Goal: Task Accomplishment & Management: Manage account settings

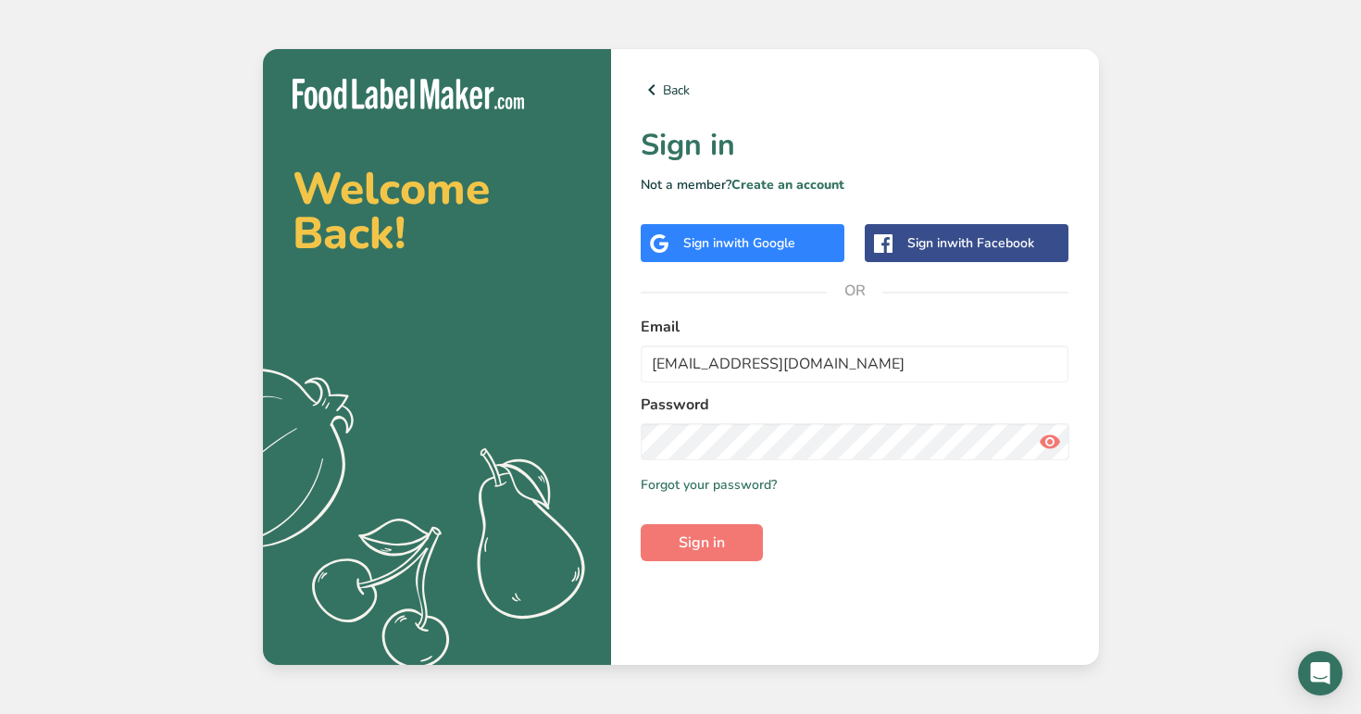
type input "[EMAIL_ADDRESS][DOMAIN_NAME]"
click at [641, 524] on button "Sign in" at bounding box center [702, 542] width 122 height 37
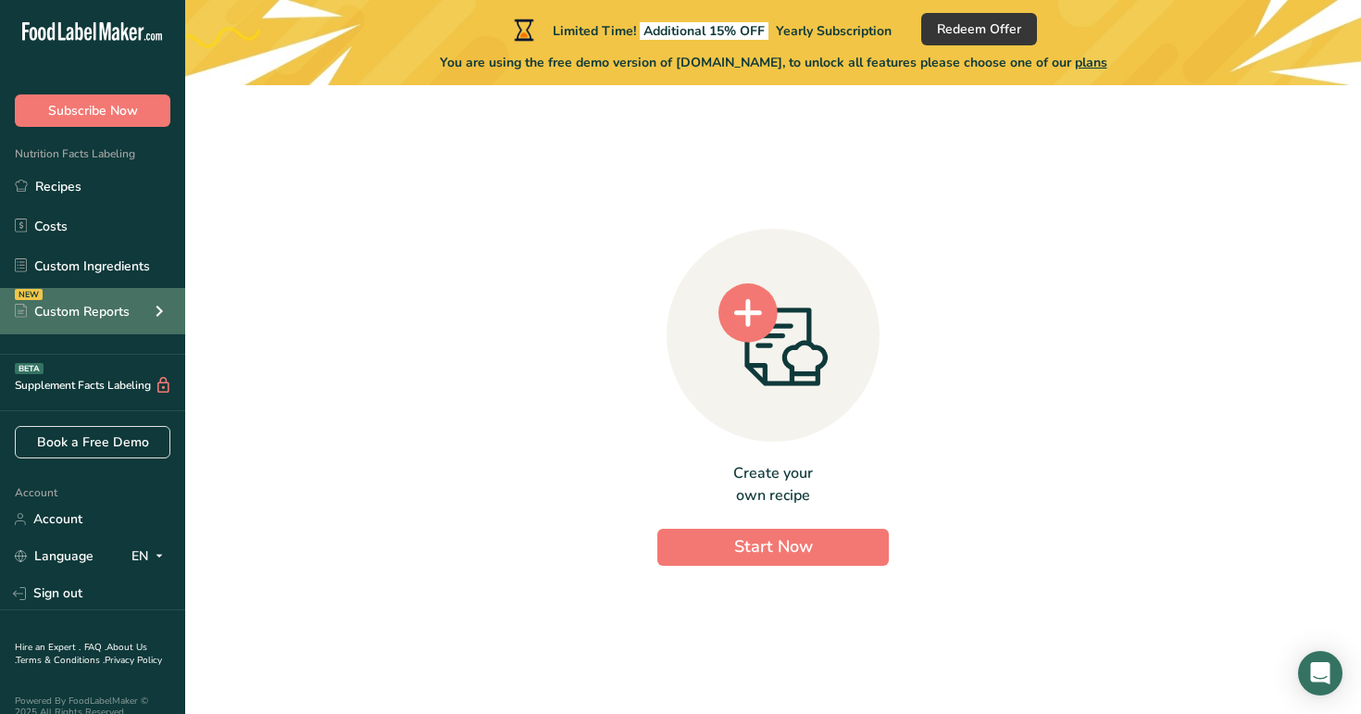
click at [153, 306] on icon at bounding box center [159, 310] width 22 height 33
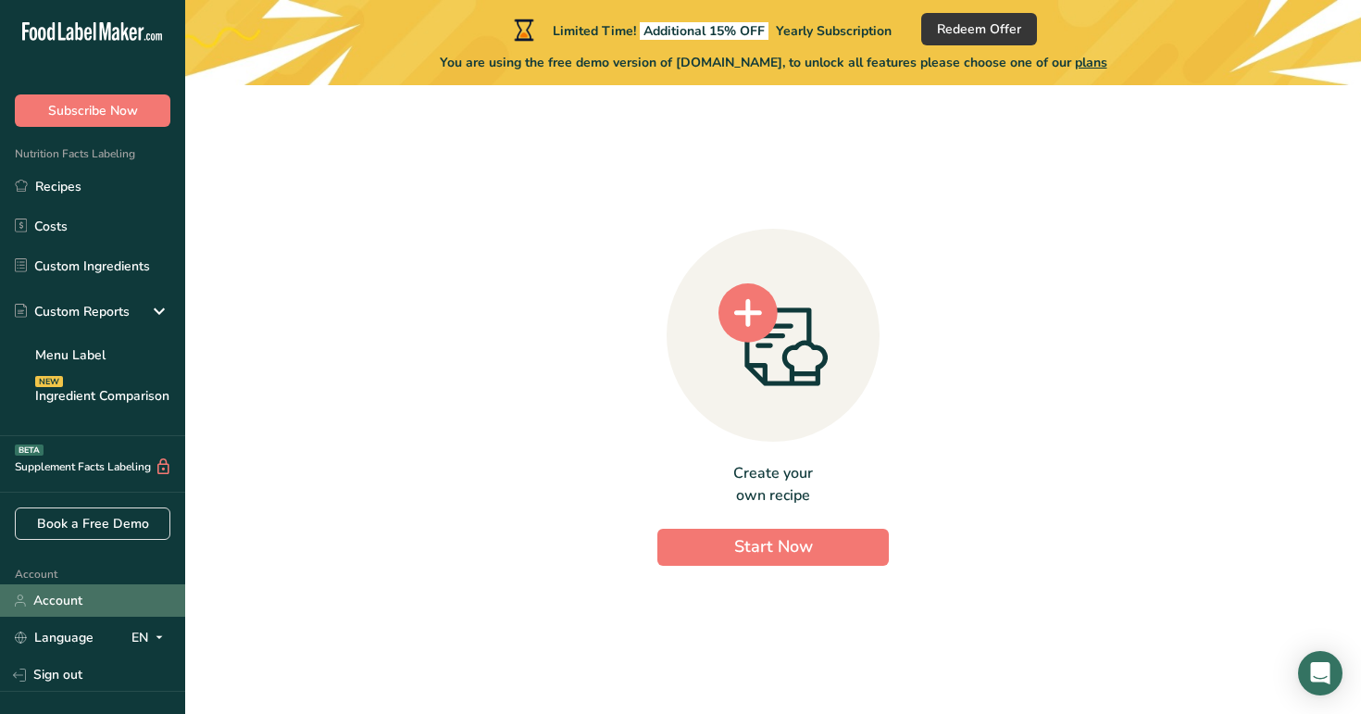
scroll to position [100, 0]
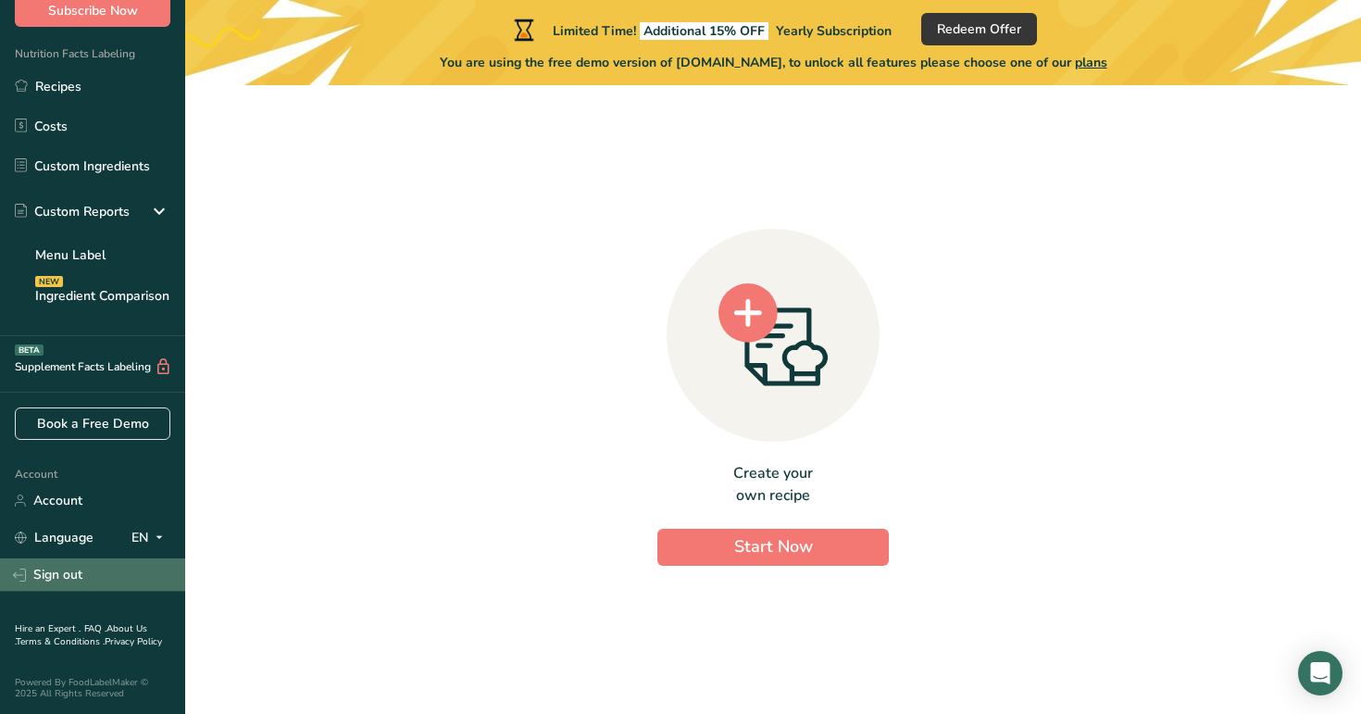
click at [96, 578] on link "Sign out" at bounding box center [92, 574] width 185 height 32
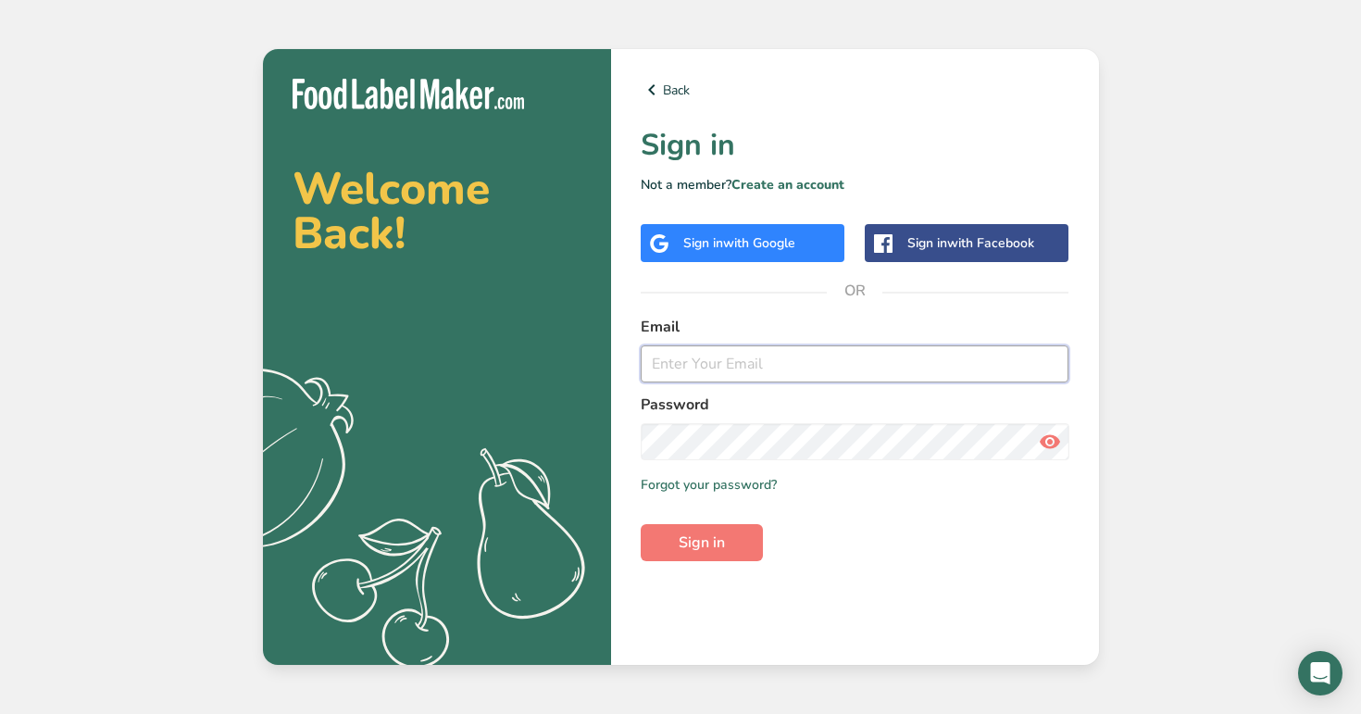
click at [762, 374] on input "email" at bounding box center [855, 363] width 429 height 37
type input "admin@test.com"
click at [641, 524] on button "Sign in" at bounding box center [702, 542] width 122 height 37
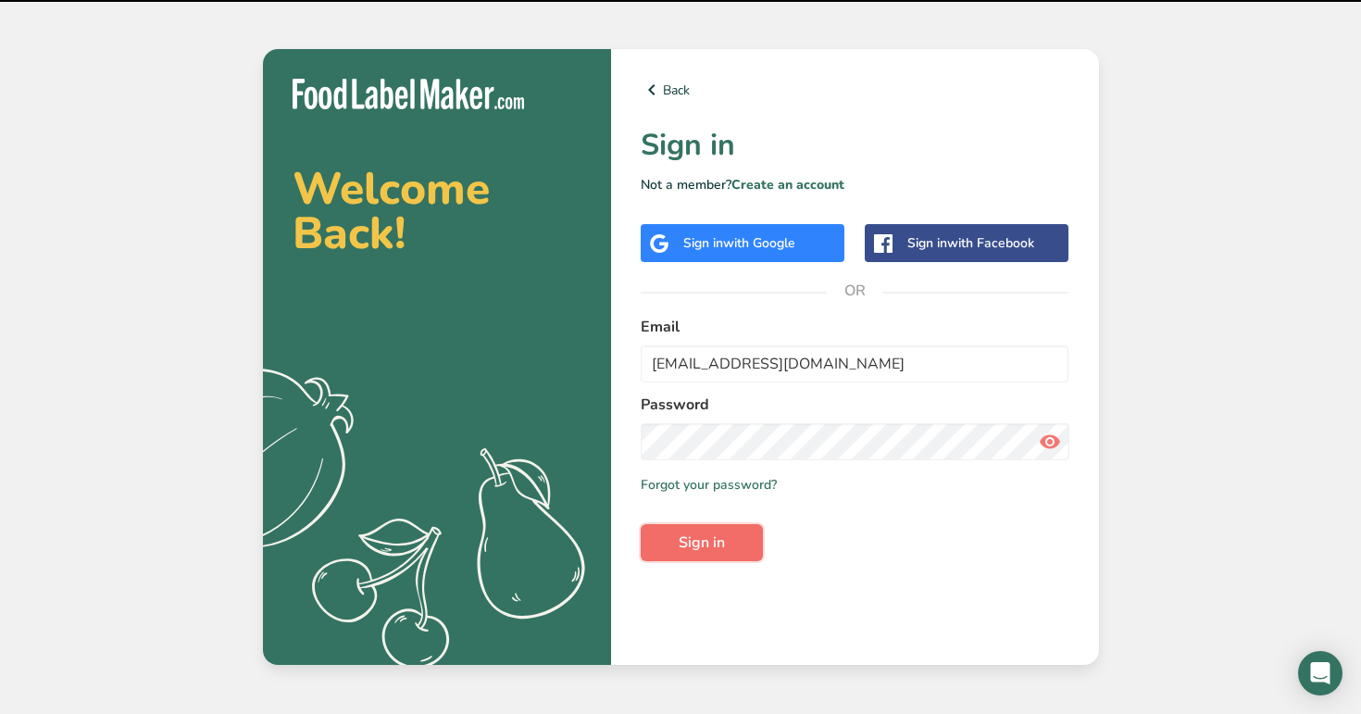
click at [693, 536] on span "Sign in" at bounding box center [702, 543] width 46 height 22
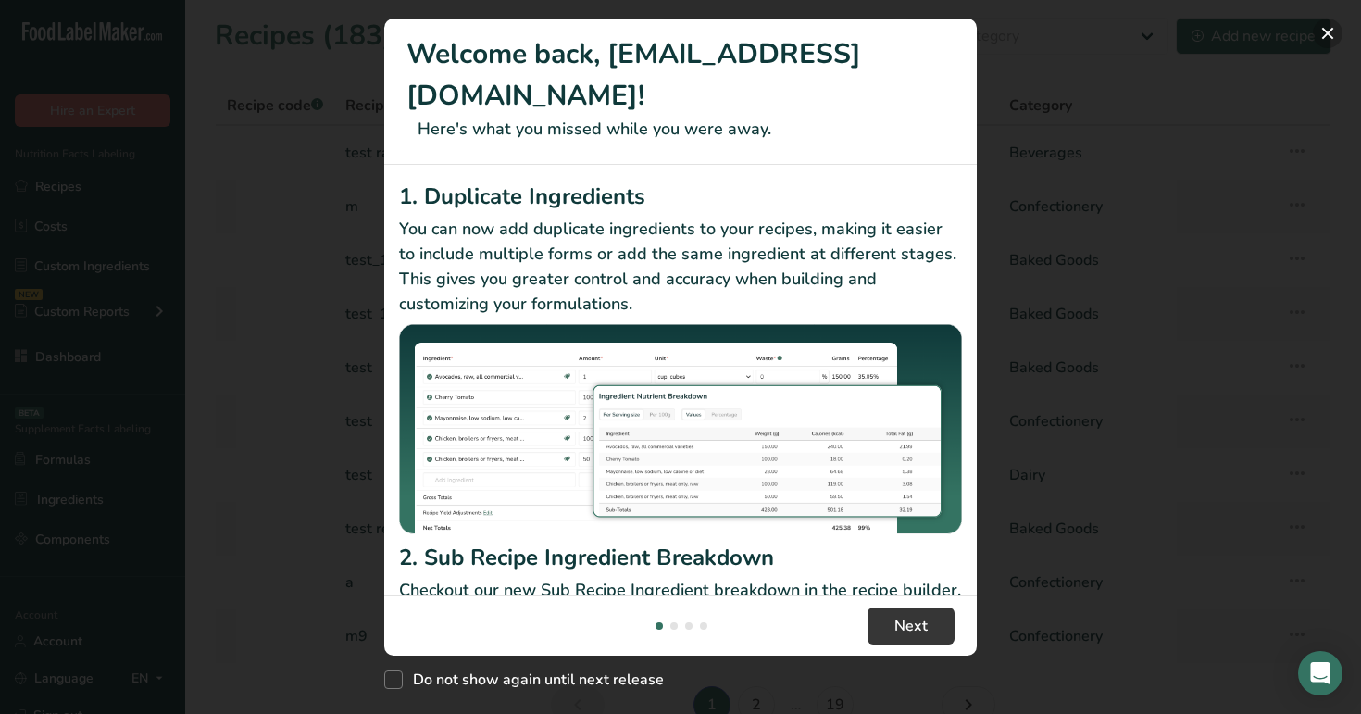
click at [1327, 34] on button "New Features" at bounding box center [1328, 34] width 30 height 30
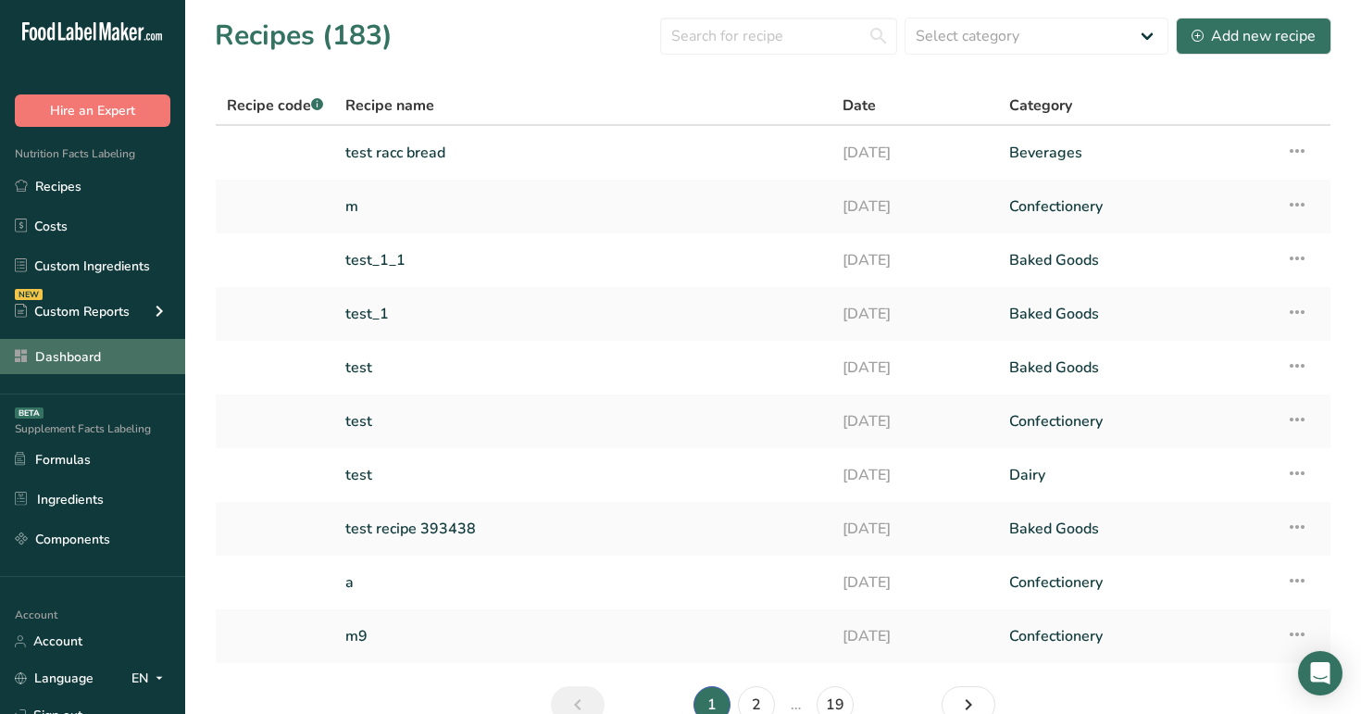
click at [105, 367] on link "Dashboard" at bounding box center [92, 356] width 185 height 35
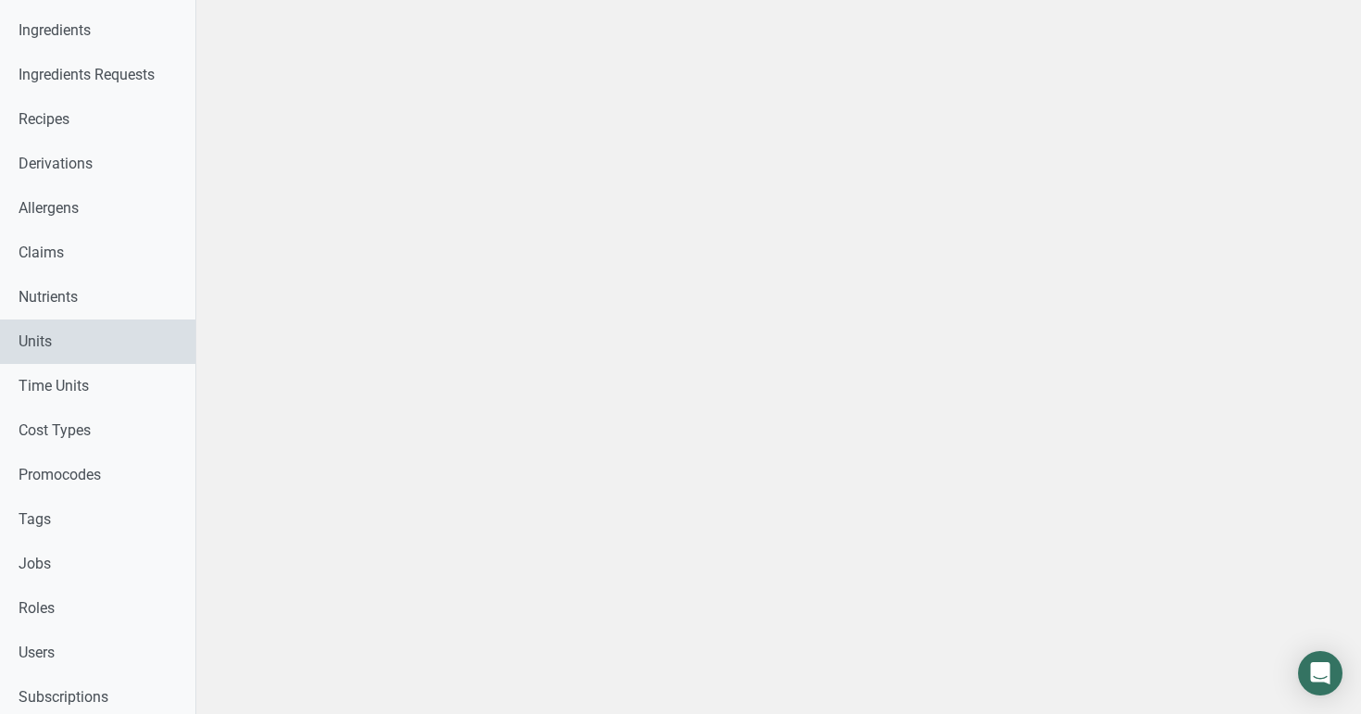
scroll to position [655, 0]
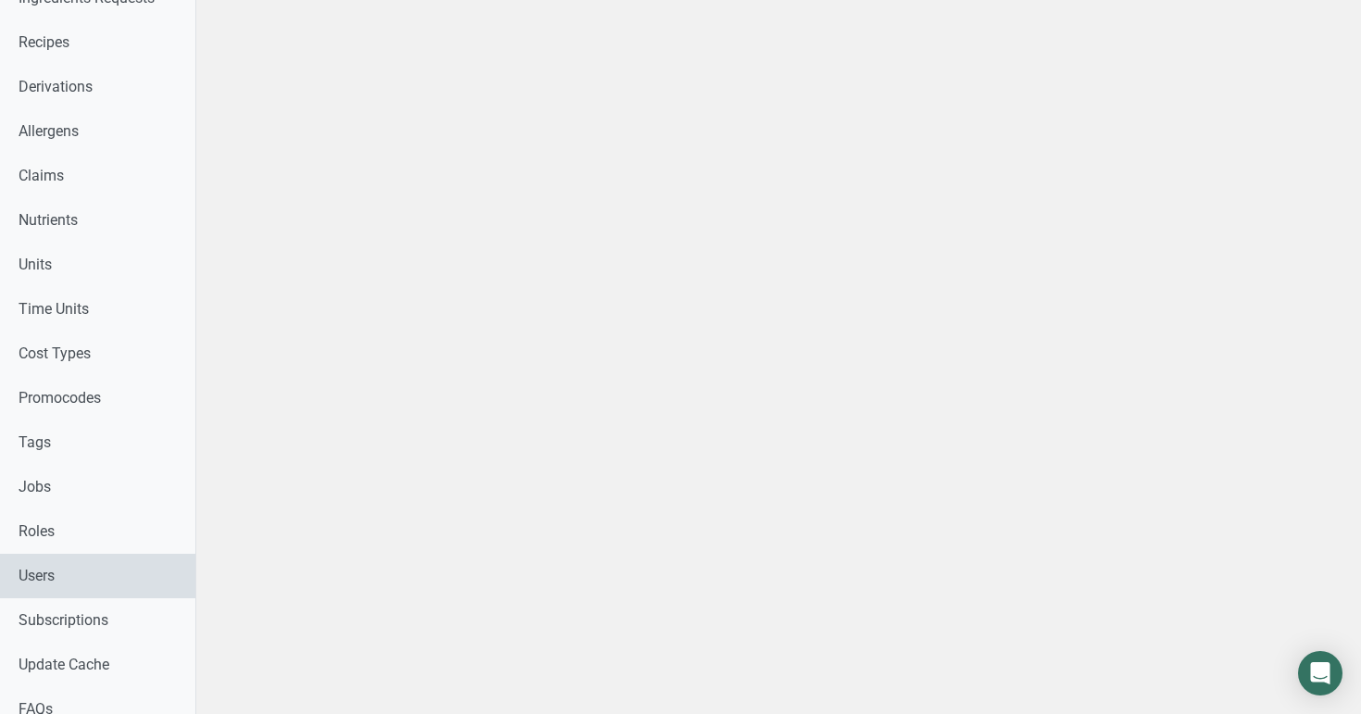
click at [101, 592] on link "Users" at bounding box center [97, 576] width 195 height 44
select select
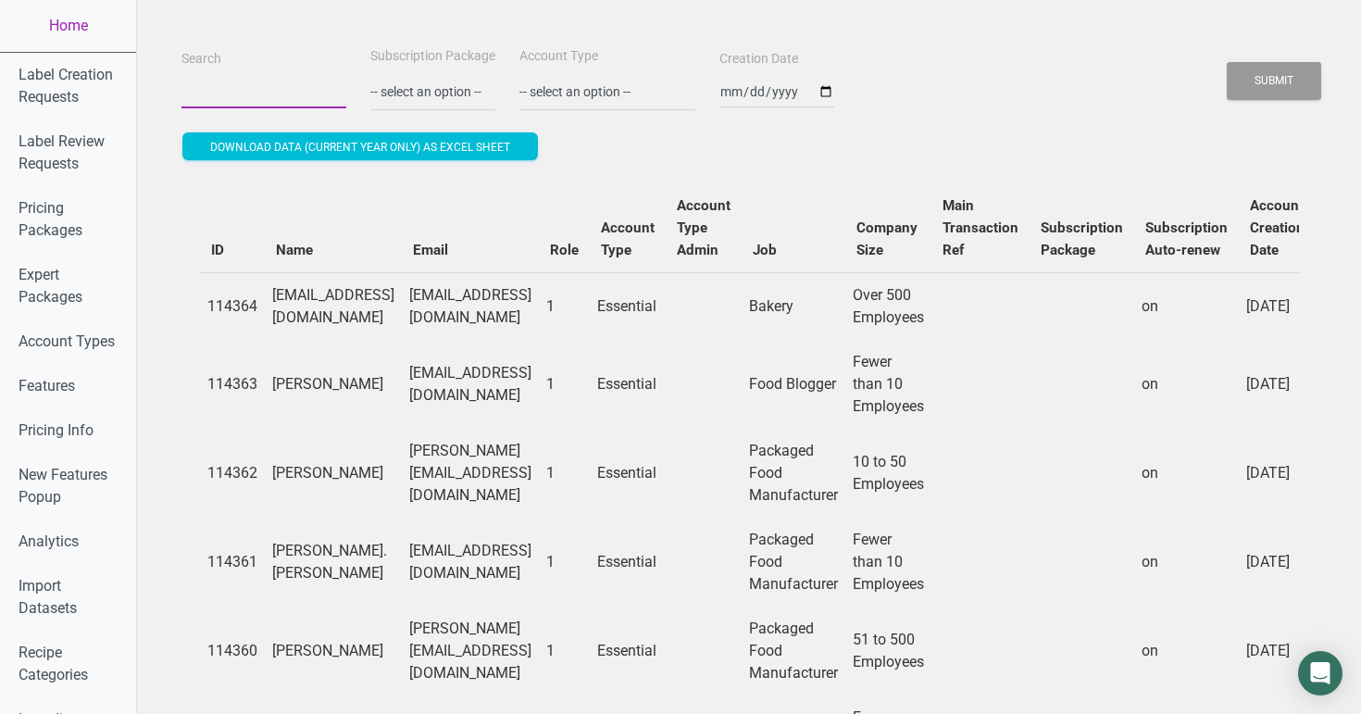
click at [272, 94] on input "Search" at bounding box center [264, 91] width 165 height 33
paste input "[EMAIL_ADDRESS][DOMAIN_NAME]"
type input "[EMAIL_ADDRESS][DOMAIN_NAME]"
click at [1227, 62] on button "Submit" at bounding box center [1274, 81] width 94 height 38
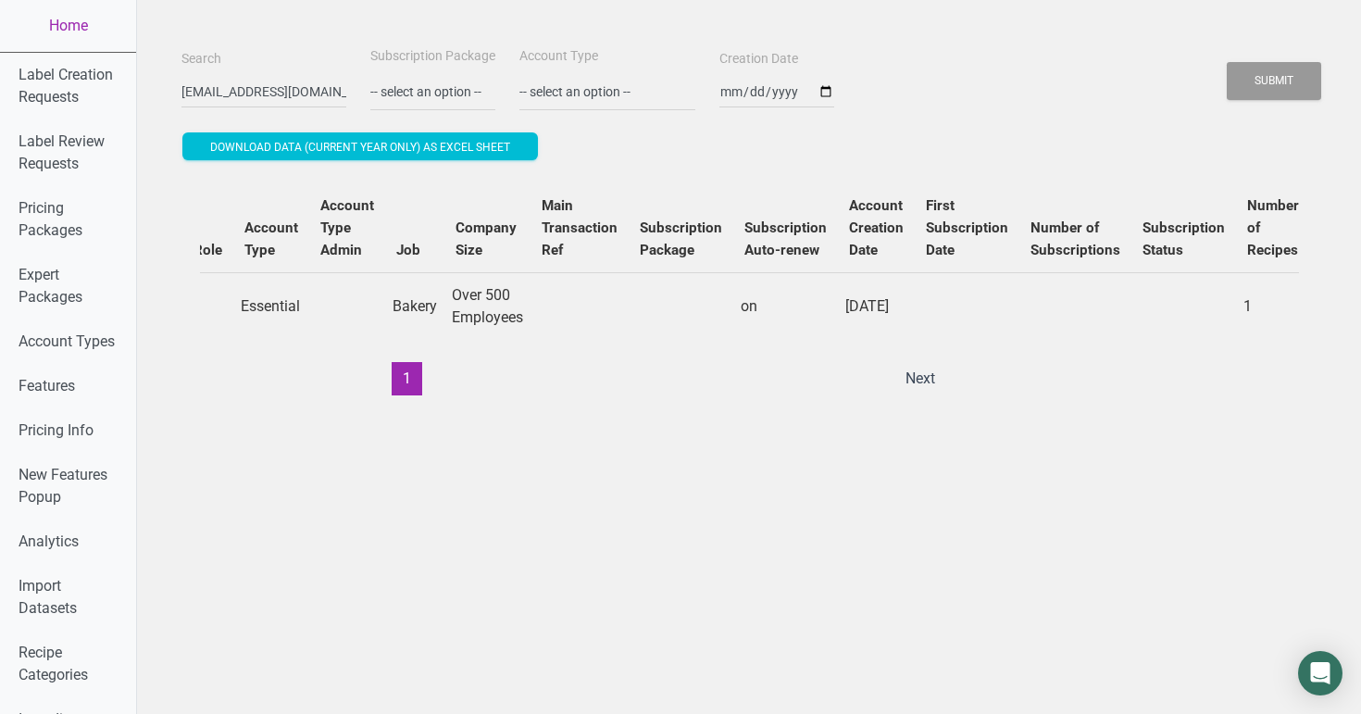
scroll to position [0, 714]
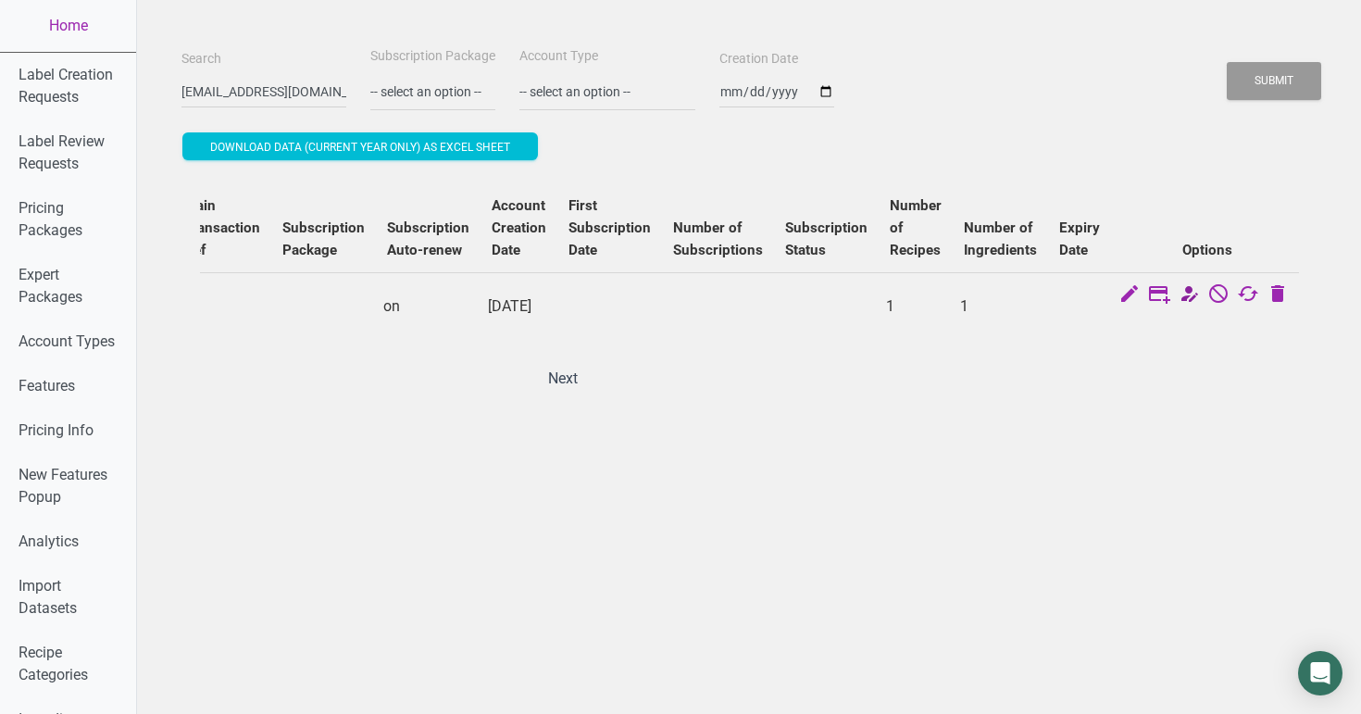
click at [1191, 298] on icon at bounding box center [1189, 295] width 22 height 26
select select "29"
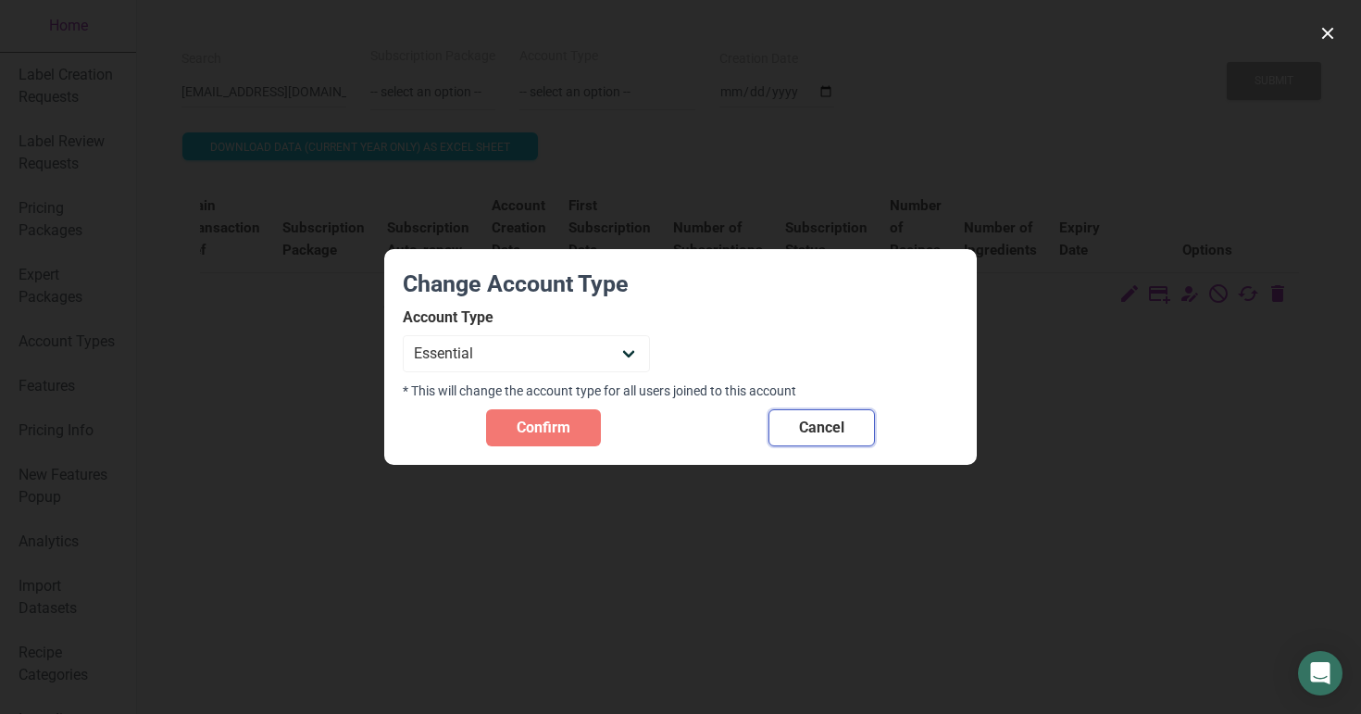
click at [861, 426] on button "Cancel" at bounding box center [822, 427] width 106 height 37
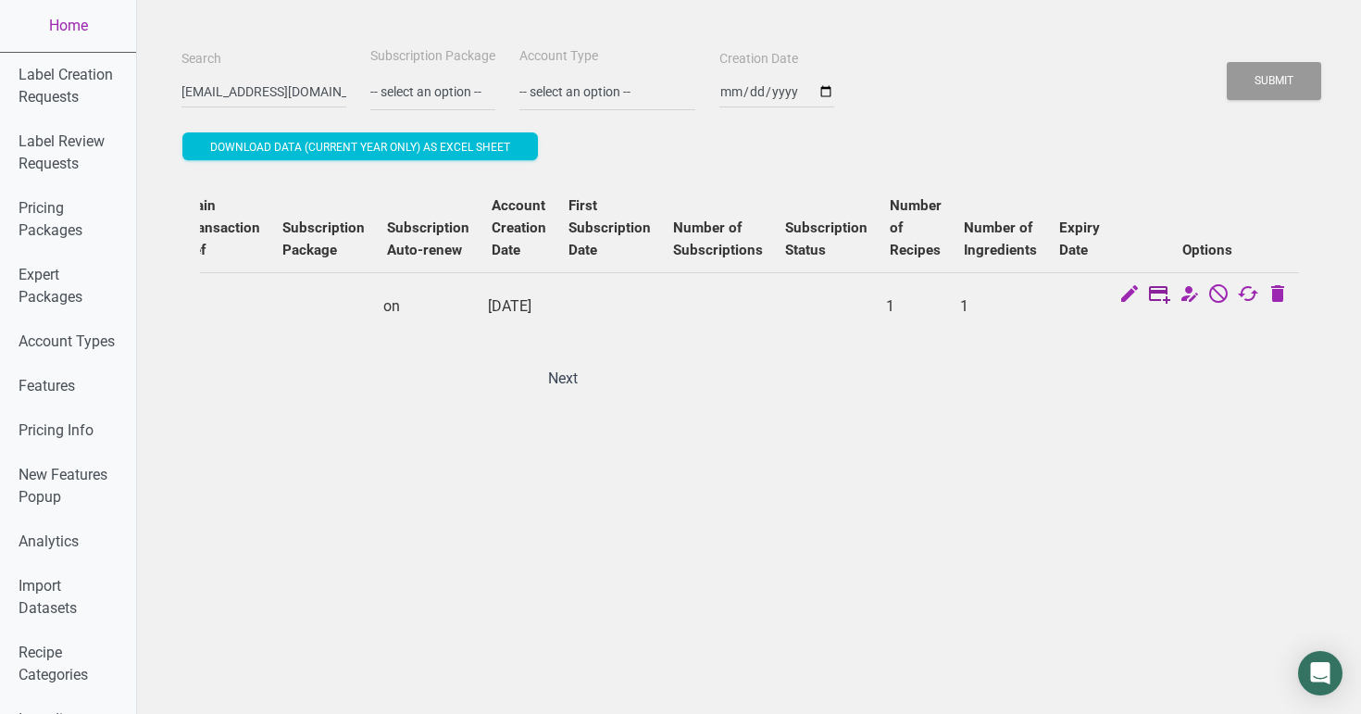
click at [1155, 296] on icon at bounding box center [1159, 295] width 22 height 26
select select "US"
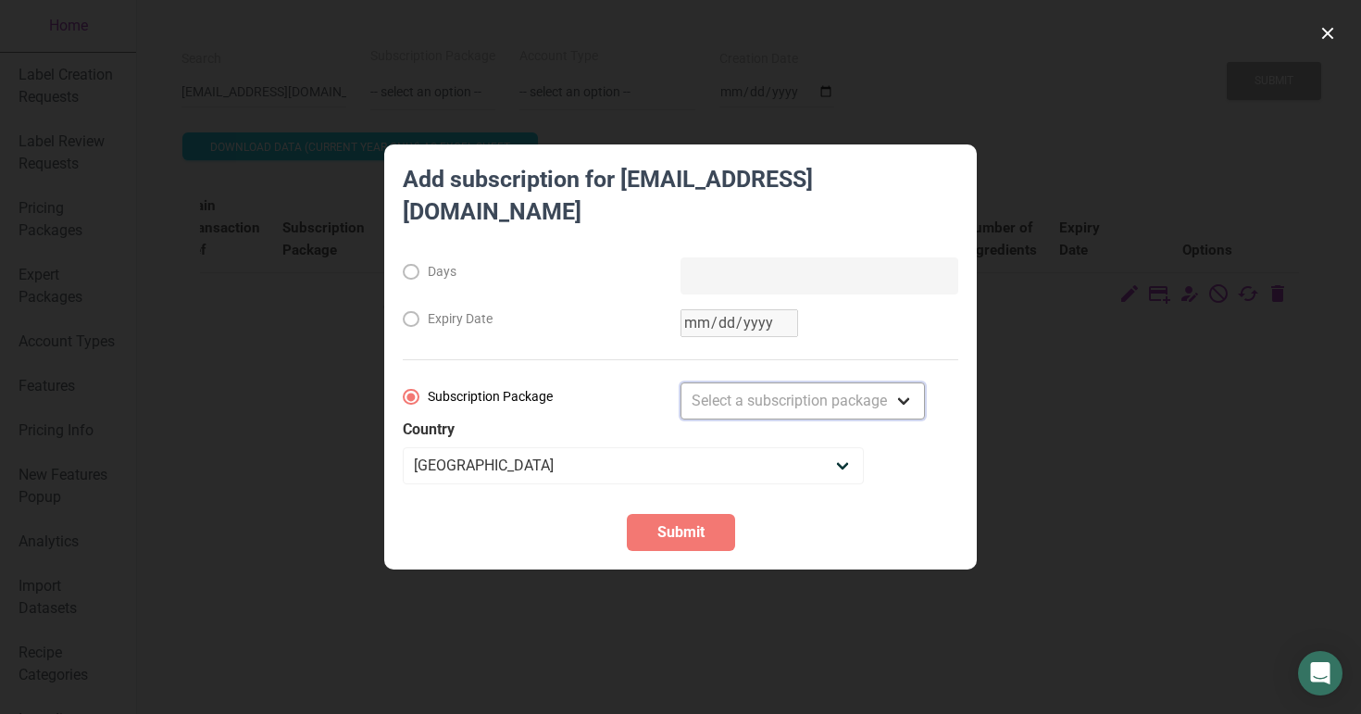
click at [775, 384] on select "Select a subscription package Monthly Yearly Quarterly Free Trial" at bounding box center [803, 400] width 244 height 37
select select "2"
click at [681, 382] on select "Select a subscription package Monthly Yearly Quarterly Free Trial" at bounding box center [803, 400] width 244 height 37
click at [678, 523] on span "Submit" at bounding box center [680, 532] width 47 height 22
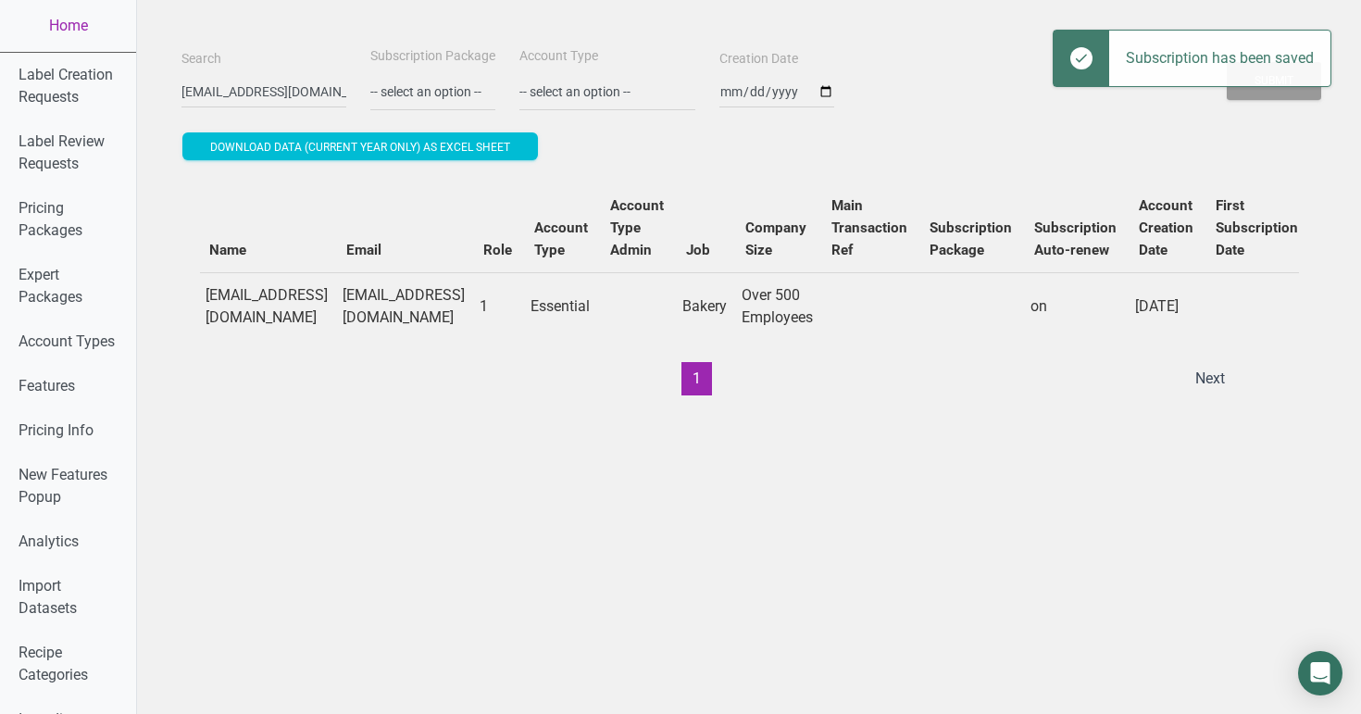
scroll to position [0, 0]
